Goal: Navigation & Orientation: Find specific page/section

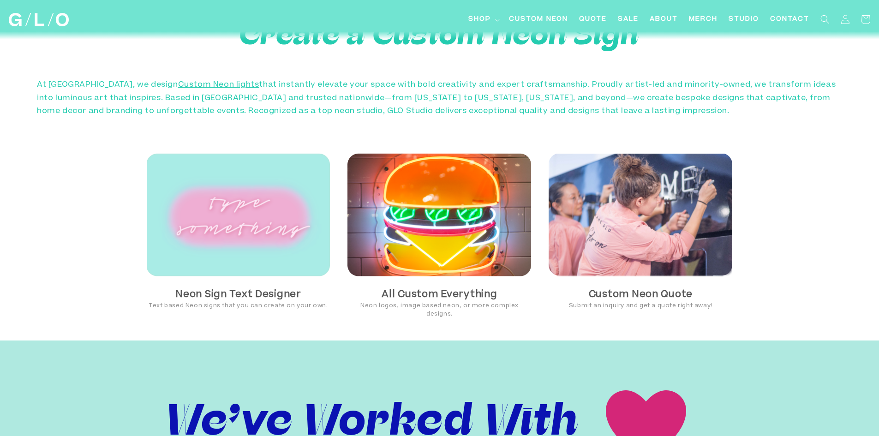
scroll to position [646, 0]
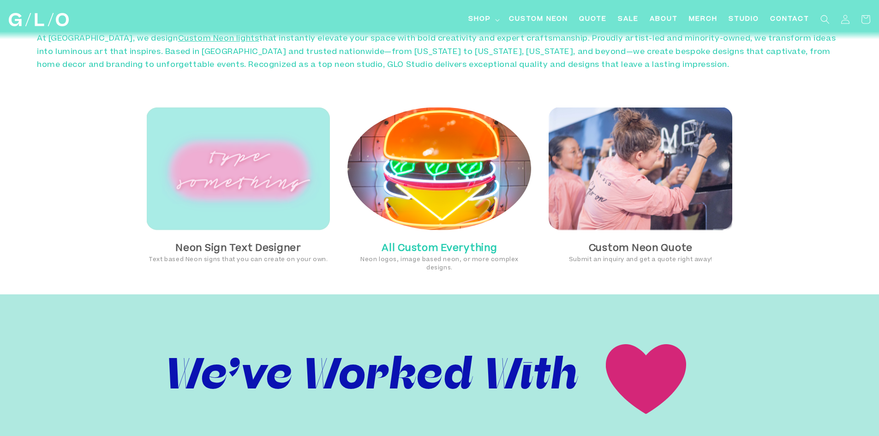
click at [410, 242] on h3 "All Custom Everything" at bounding box center [439, 249] width 184 height 14
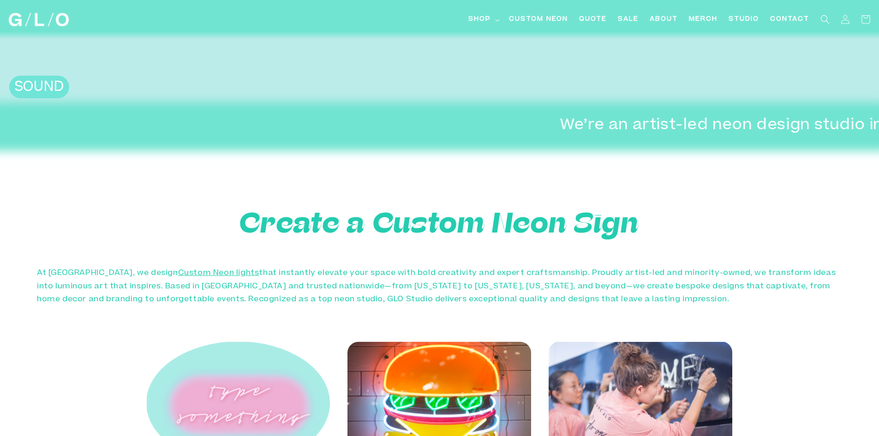
scroll to position [273, 0]
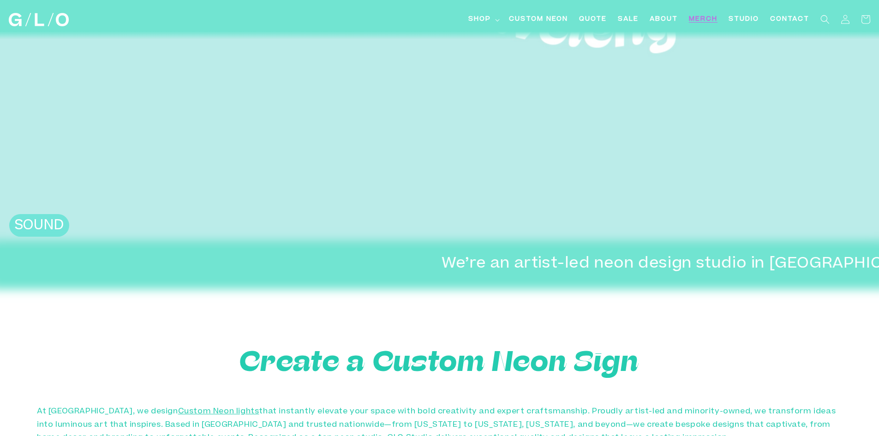
click at [710, 21] on span "Merch" at bounding box center [703, 20] width 29 height 10
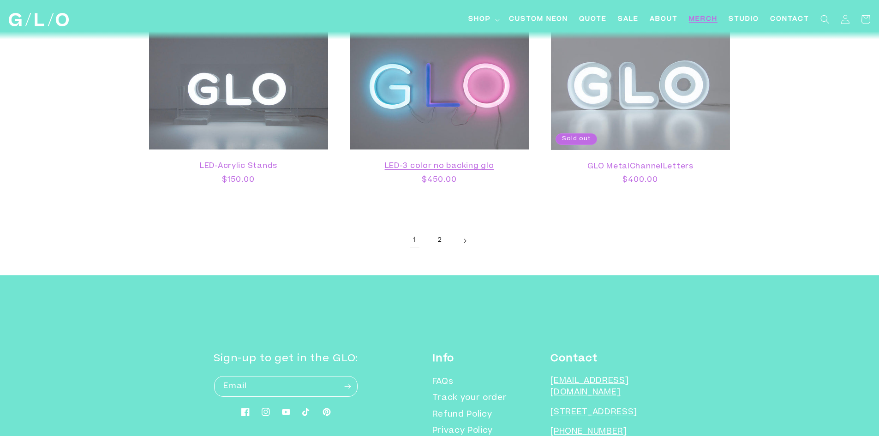
scroll to position [1482, 0]
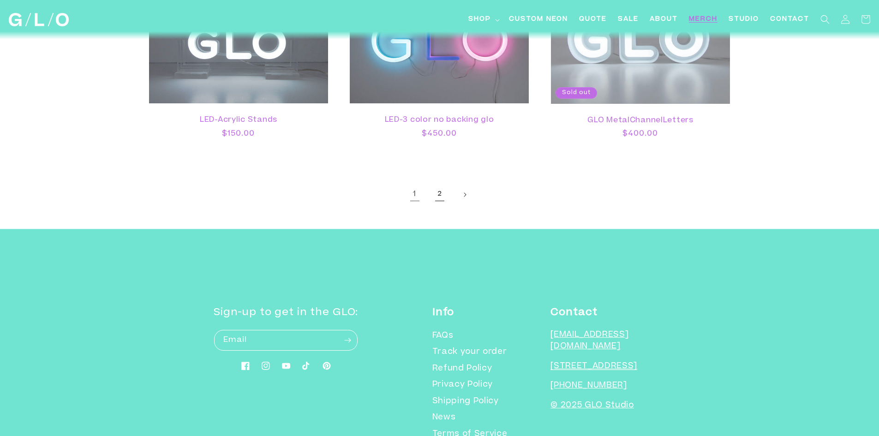
click at [439, 192] on link "2" at bounding box center [439, 194] width 20 height 20
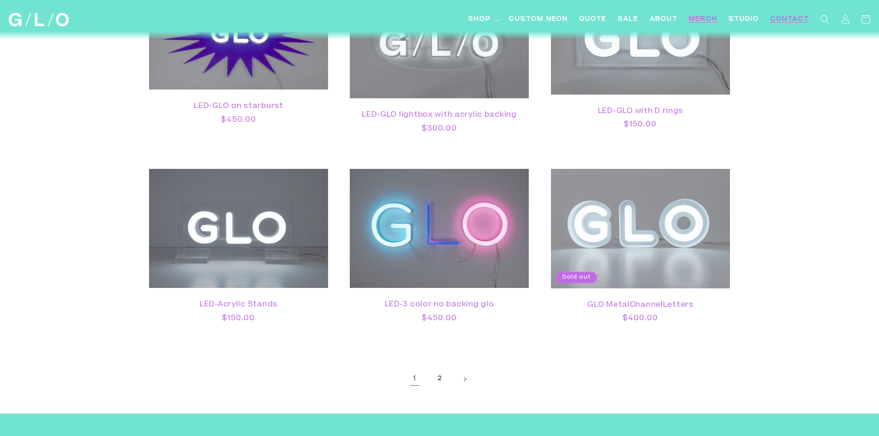
scroll to position [1252, 0]
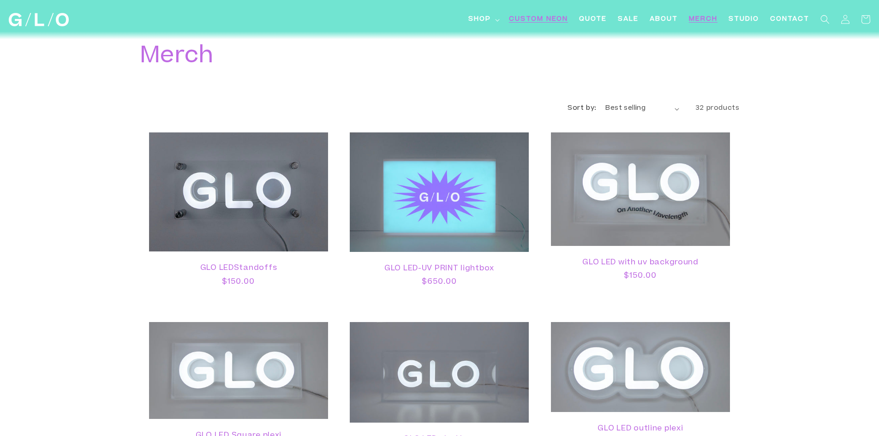
click at [556, 18] on span "Custom Neon" at bounding box center [538, 20] width 59 height 10
